Goal: Task Accomplishment & Management: Manage account settings

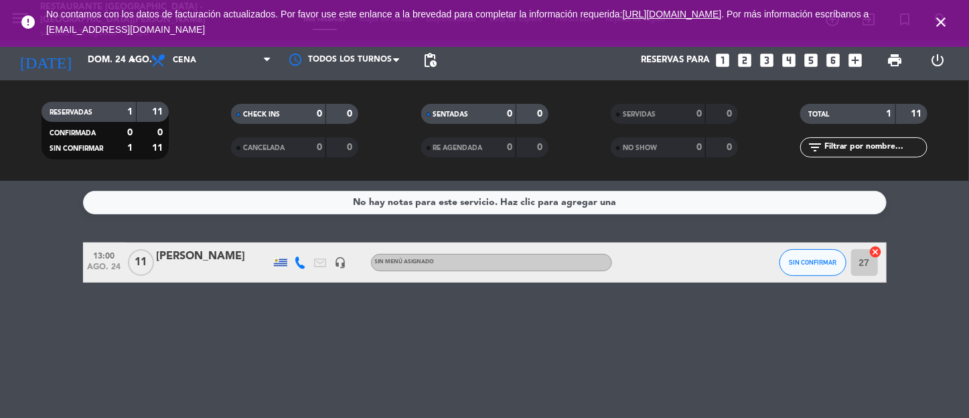
click at [938, 16] on icon "close" at bounding box center [941, 22] width 16 height 16
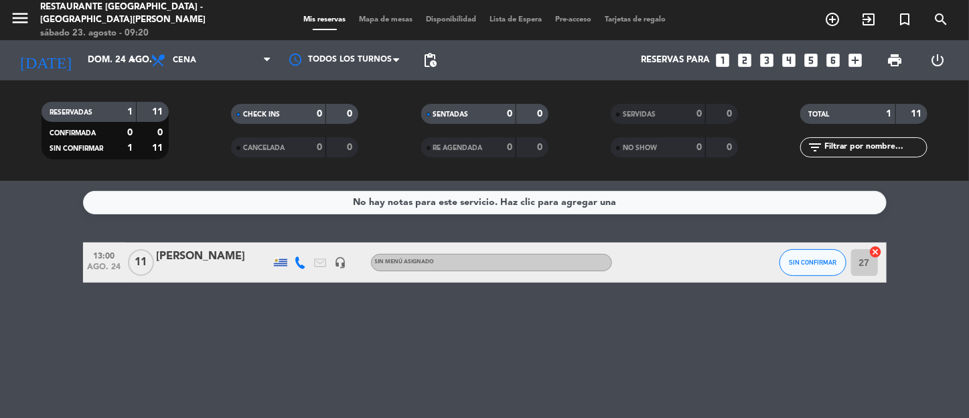
click at [204, 259] on div "[PERSON_NAME]" at bounding box center [214, 256] width 114 height 17
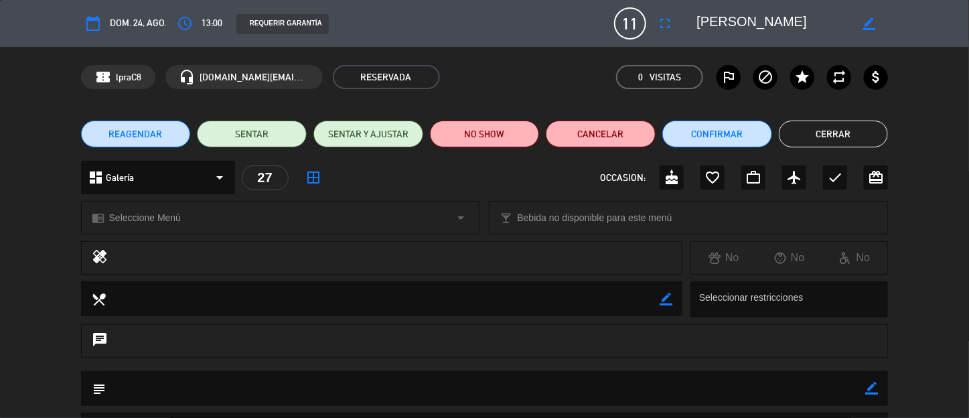
click at [147, 136] on span "REAGENDAR" at bounding box center [135, 134] width 54 height 14
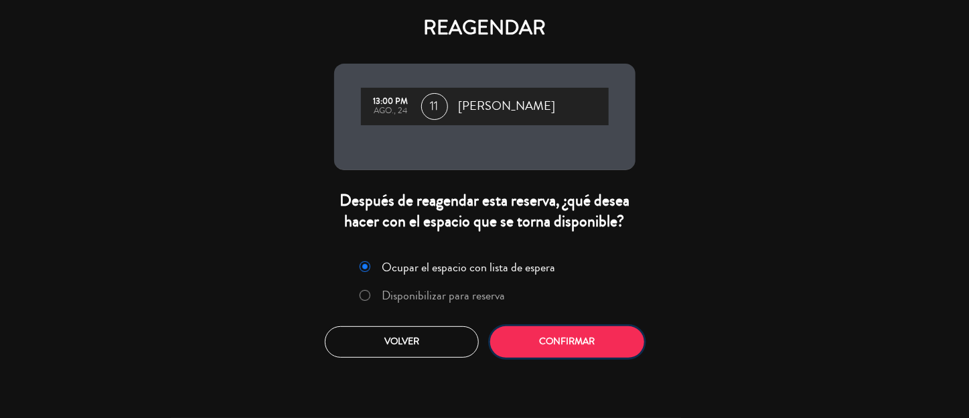
click at [576, 344] on button "Confirmar" at bounding box center [567, 341] width 154 height 31
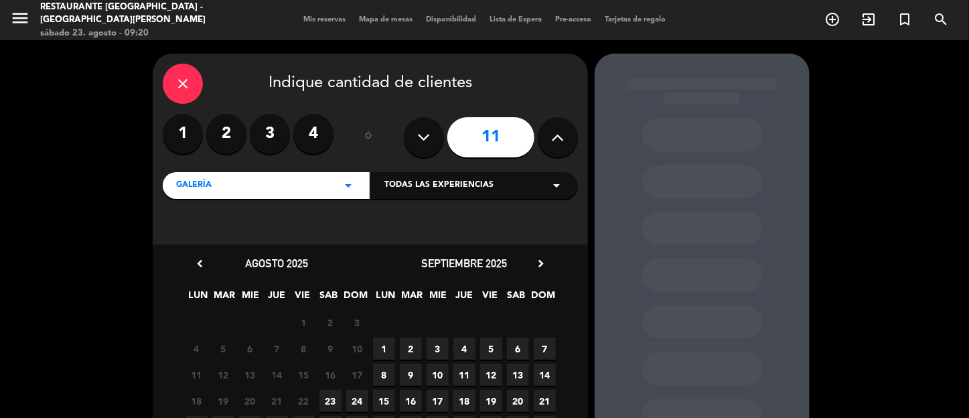
scroll to position [129, 0]
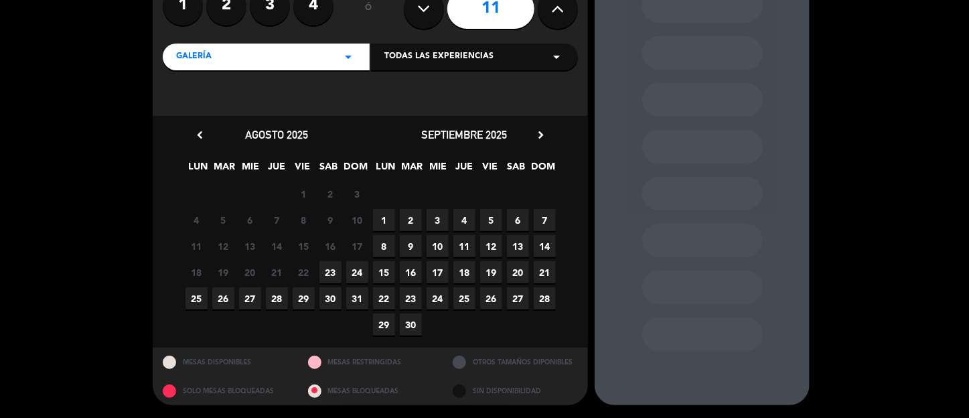
click at [199, 298] on span "25" at bounding box center [196, 298] width 22 height 22
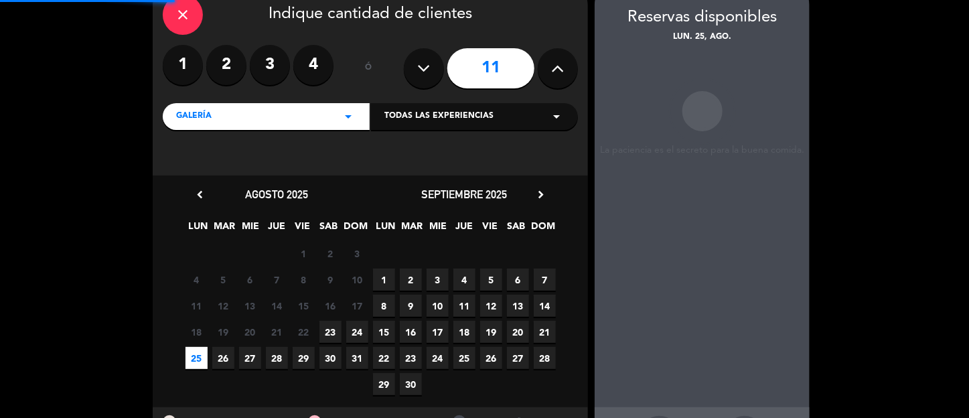
scroll to position [54, 0]
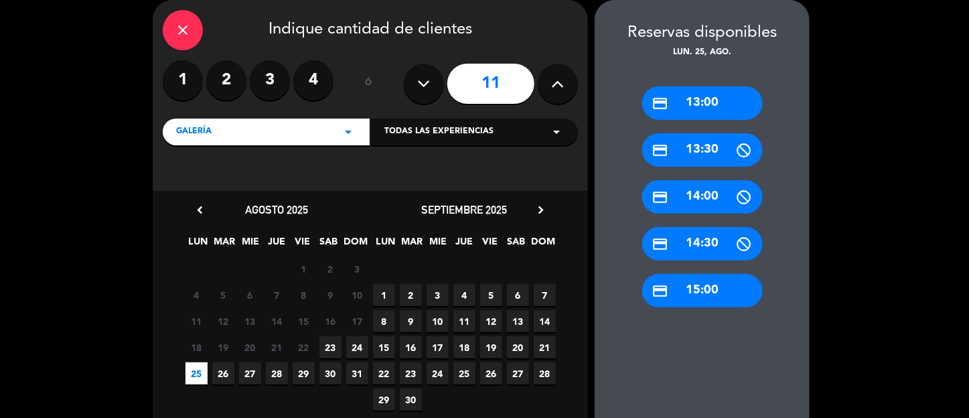
click at [700, 109] on div "credit_card 13:00" at bounding box center [702, 102] width 121 height 33
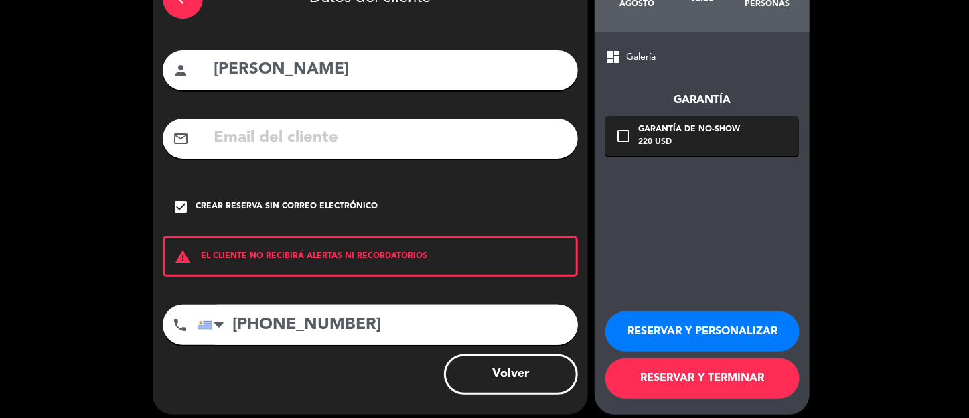
scroll to position [98, 0]
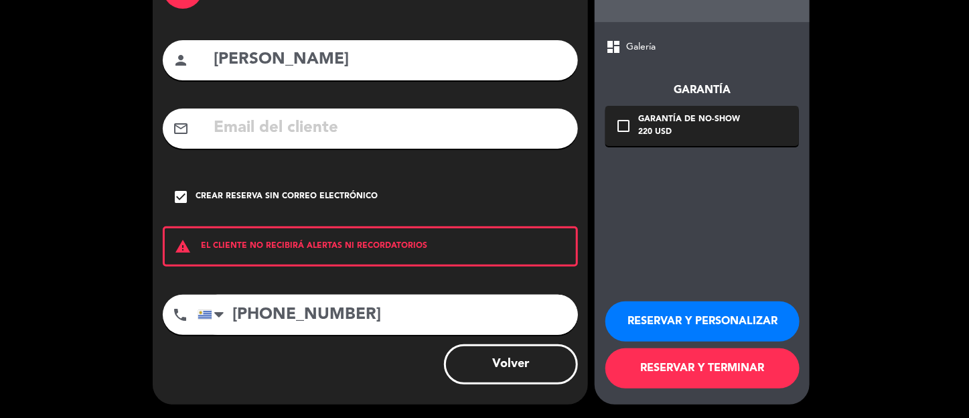
click at [707, 320] on button "RESERVAR Y PERSONALIZAR" at bounding box center [702, 321] width 194 height 40
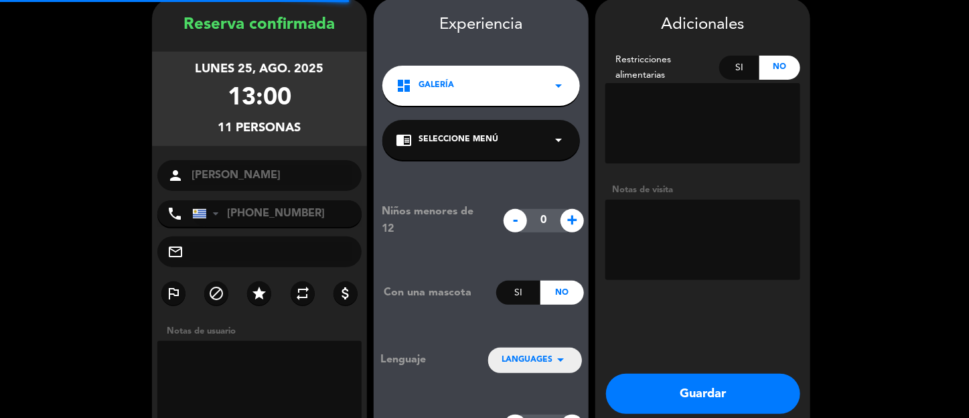
scroll to position [54, 0]
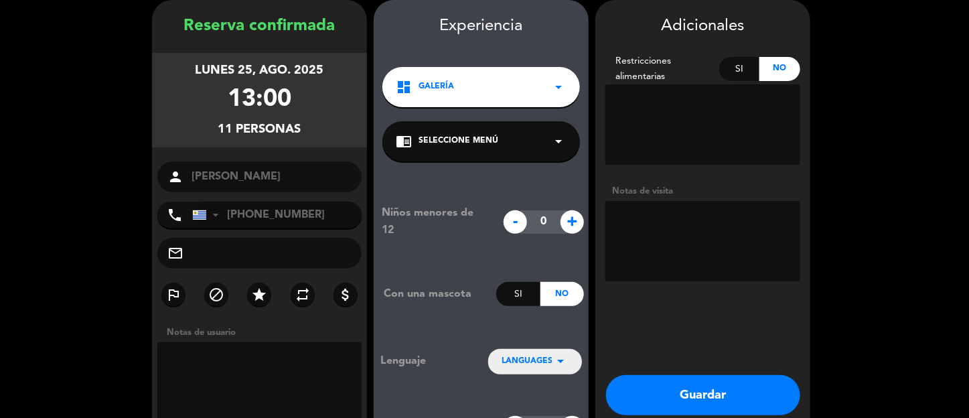
click at [708, 390] on button "Guardar" at bounding box center [703, 395] width 194 height 40
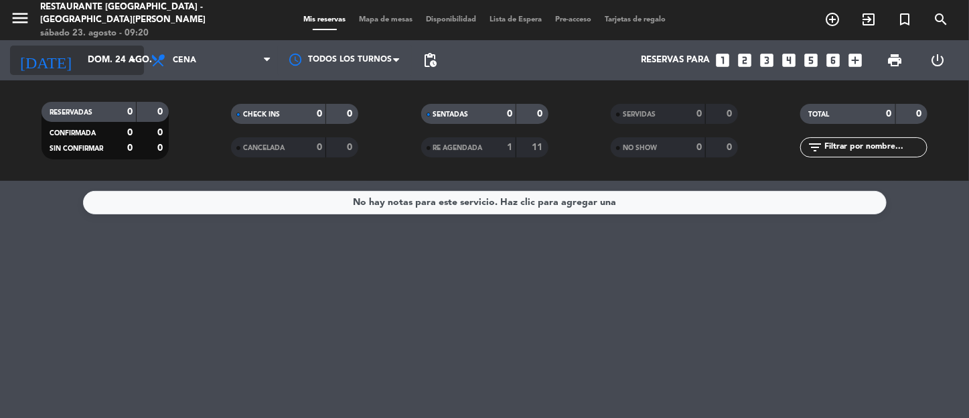
click at [132, 55] on icon "arrow_drop_down" at bounding box center [133, 60] width 16 height 16
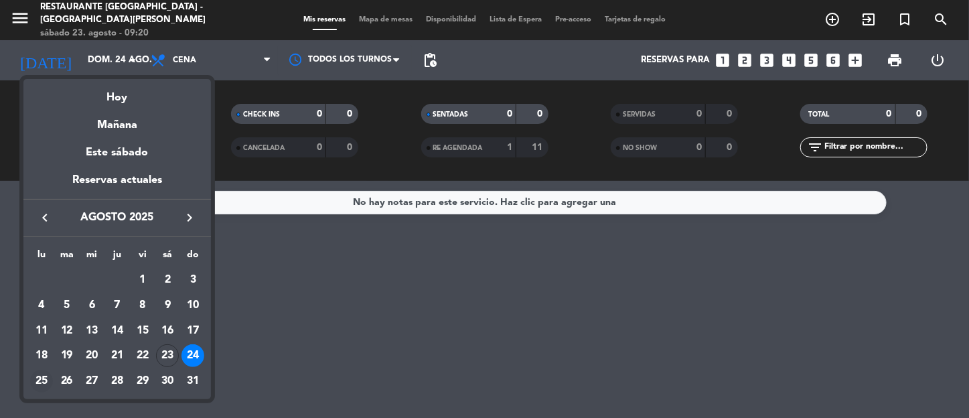
click at [44, 378] on div "25" at bounding box center [41, 381] width 23 height 23
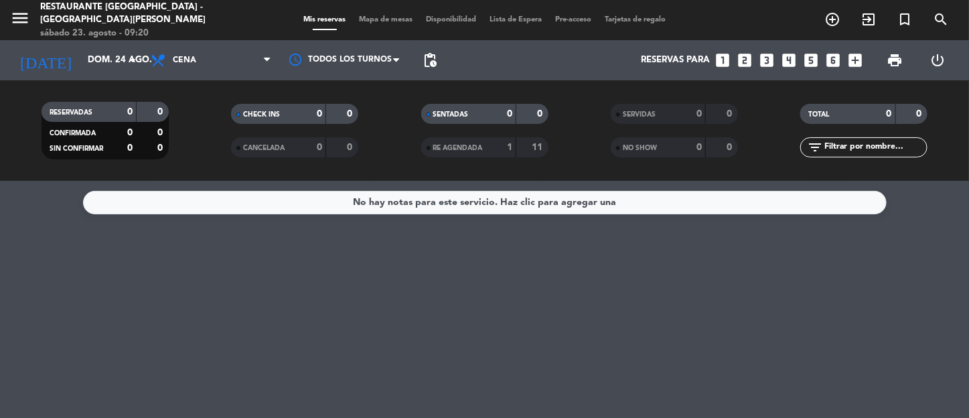
type input "lun. 25 ago."
